Goal: Information Seeking & Learning: Learn about a topic

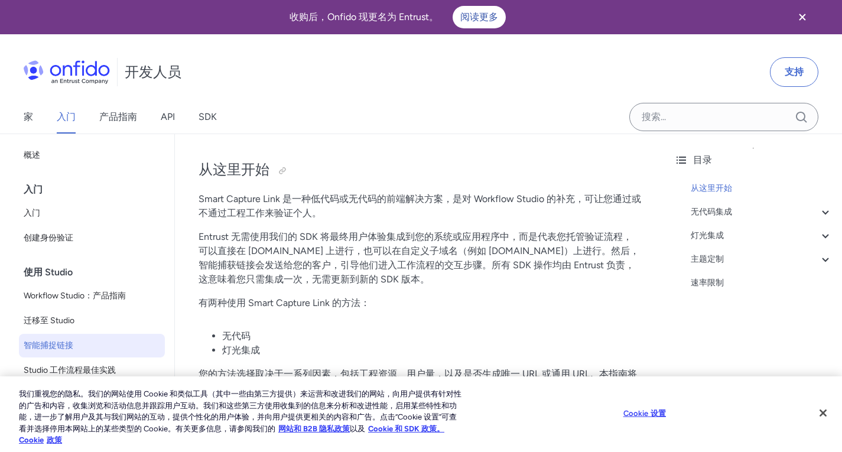
click at [359, 69] on div "开发人员 支持" at bounding box center [421, 72] width 842 height 57
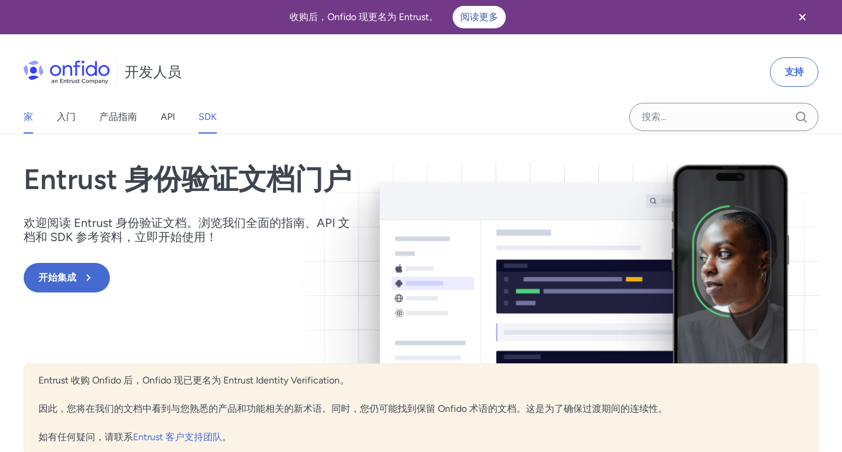
click at [208, 112] on font "SDK" at bounding box center [207, 116] width 18 height 11
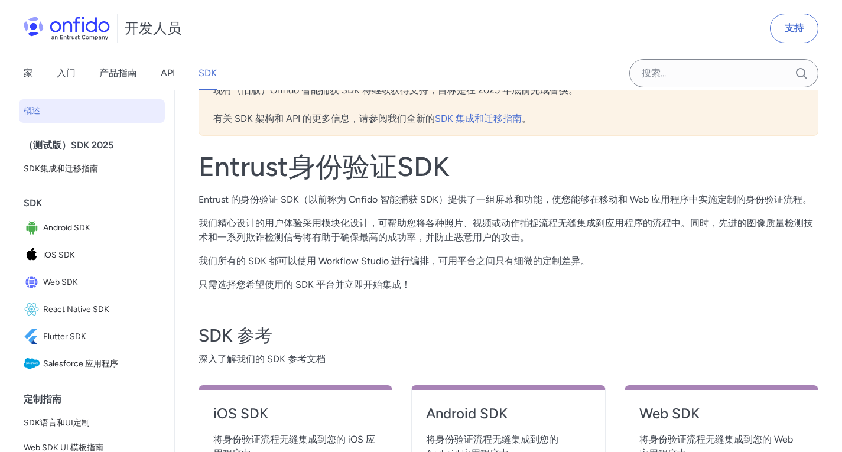
scroll to position [177, 0]
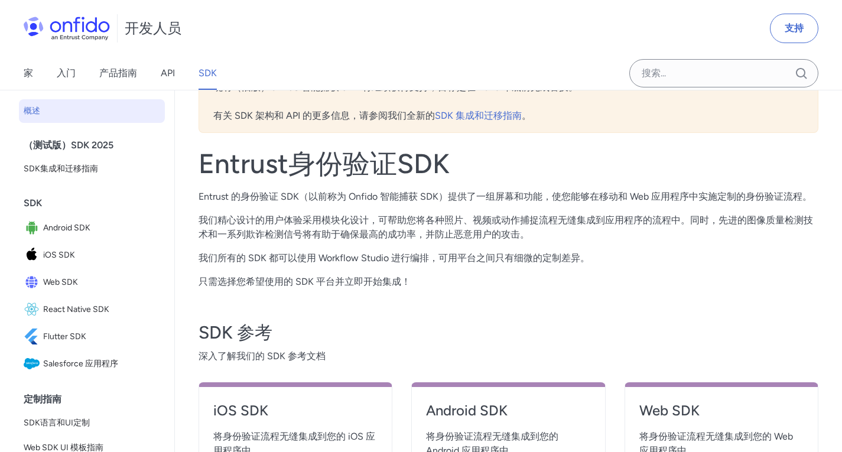
click at [256, 159] on font "Entrust身份验证SDK" at bounding box center [323, 163] width 251 height 33
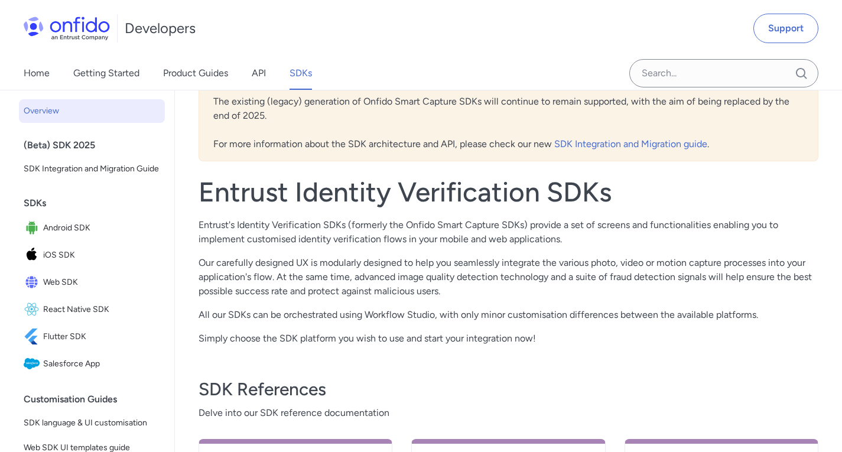
click at [460, 240] on p "Entrust's Identity Verification SDKs (formerly the Onfido Smart Capture SDKs) p…" at bounding box center [508, 232] width 620 height 28
click at [419, 224] on p "Entrust's Identity Verification SDKs (formerly the Onfido Smart Capture SDKs) p…" at bounding box center [508, 232] width 620 height 28
copy p "Onfido"
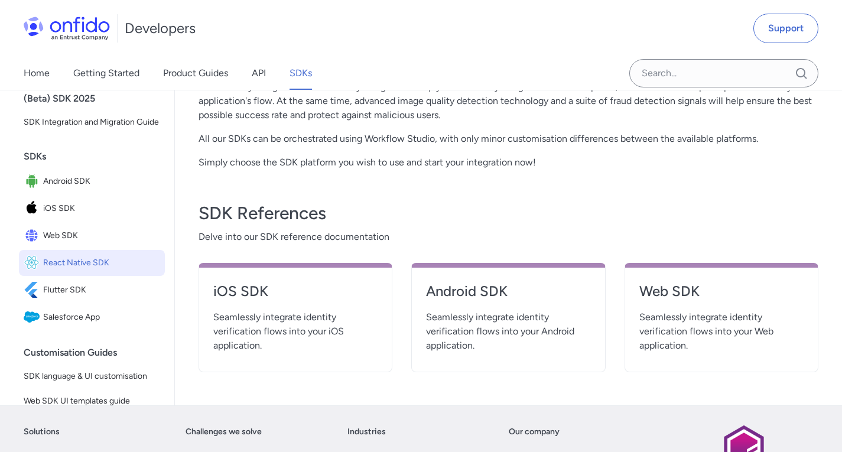
scroll to position [354, 0]
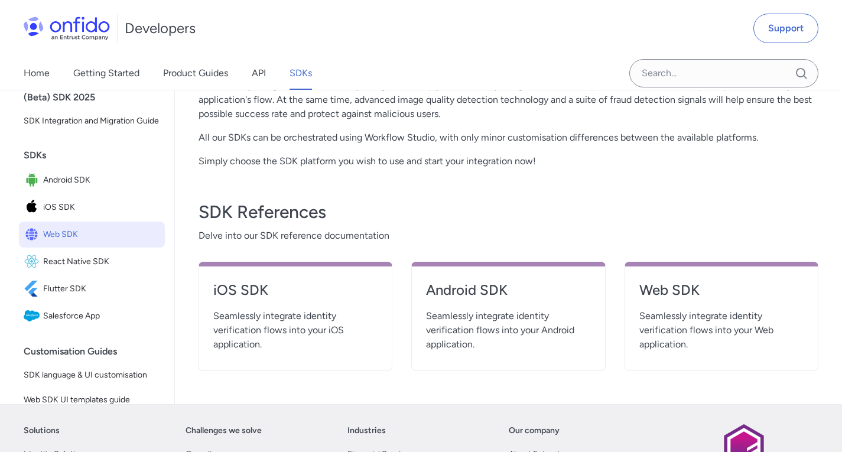
click at [76, 243] on span "Web SDK" at bounding box center [101, 234] width 117 height 17
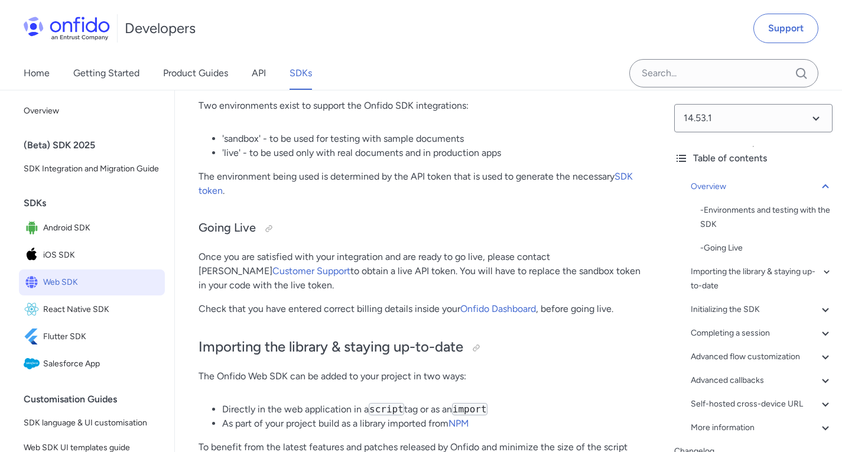
scroll to position [651, 0]
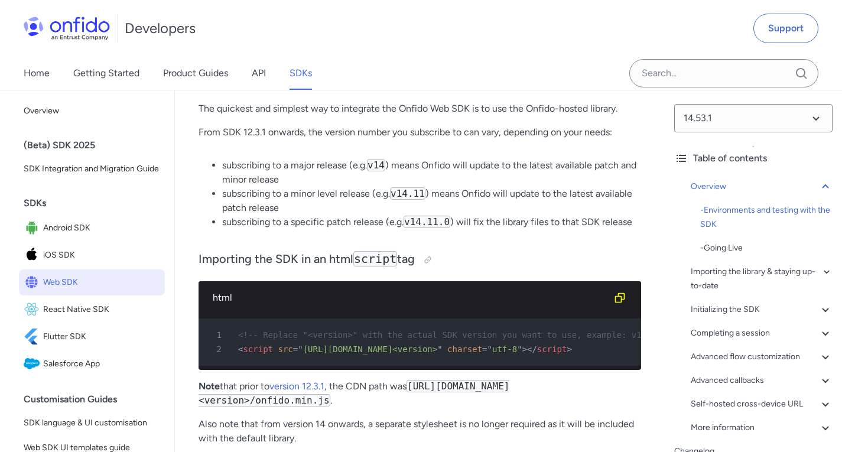
scroll to position [1064, 0]
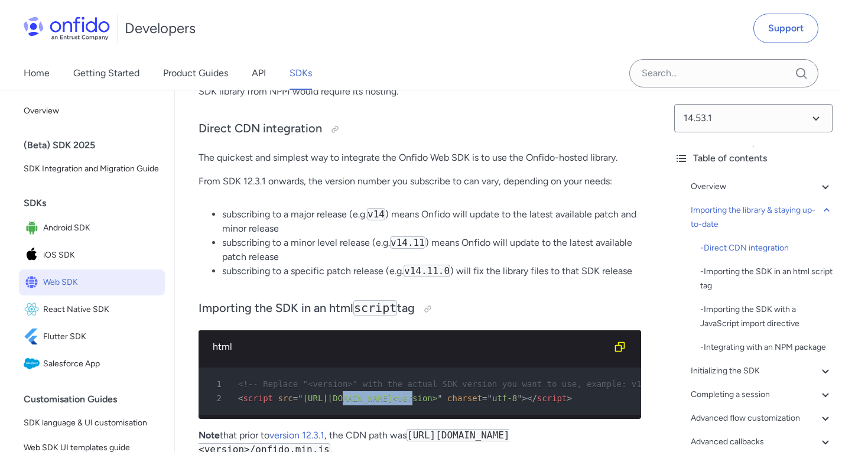
drag, startPoint x: 398, startPoint y: 395, endPoint x: 335, endPoint y: 398, distance: 62.7
click at [335, 398] on span "[URL][DOMAIN_NAME]<version>" at bounding box center [370, 397] width 135 height 9
copy span "[DOMAIN_NAME]"
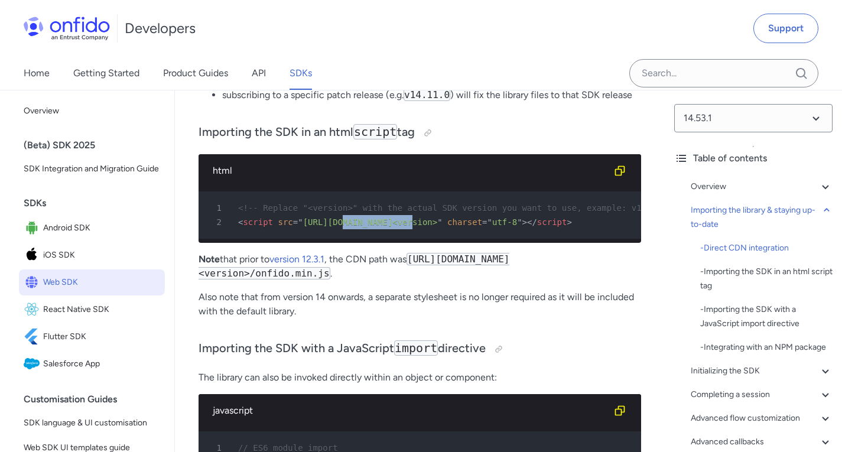
scroll to position [1242, 0]
